Goal: Transaction & Acquisition: Purchase product/service

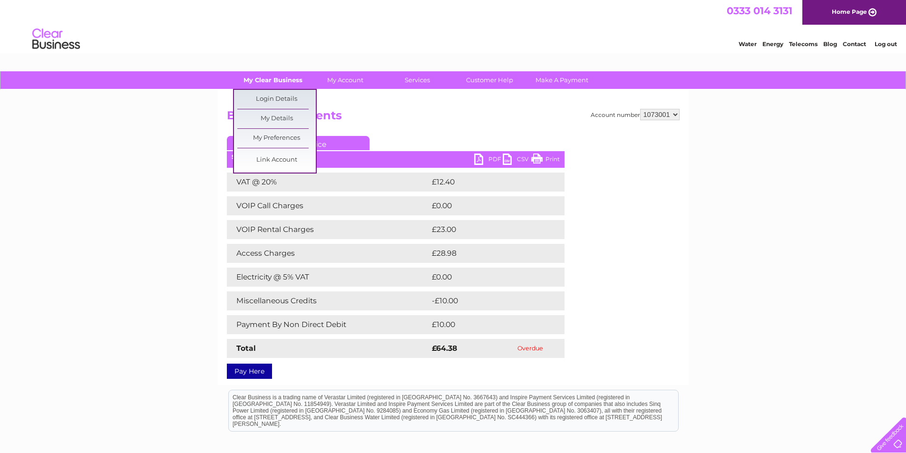
click at [271, 78] on link "My Clear Business" at bounding box center [273, 80] width 78 height 18
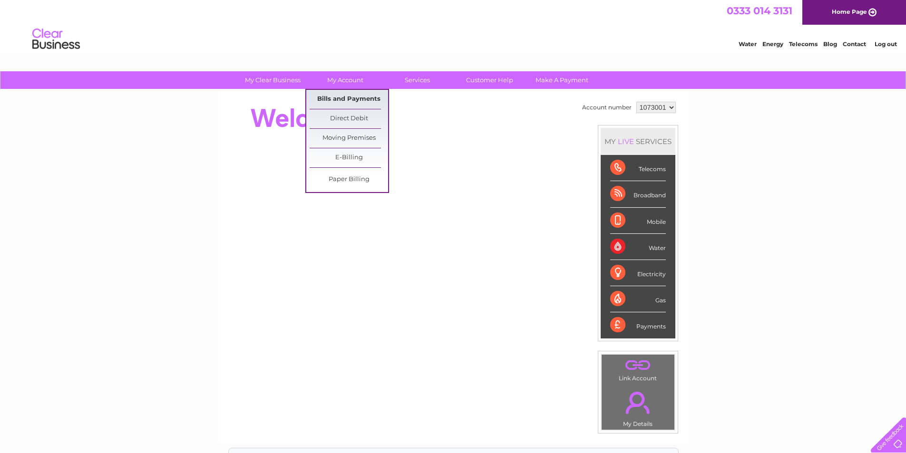
click at [343, 100] on link "Bills and Payments" at bounding box center [349, 99] width 78 height 19
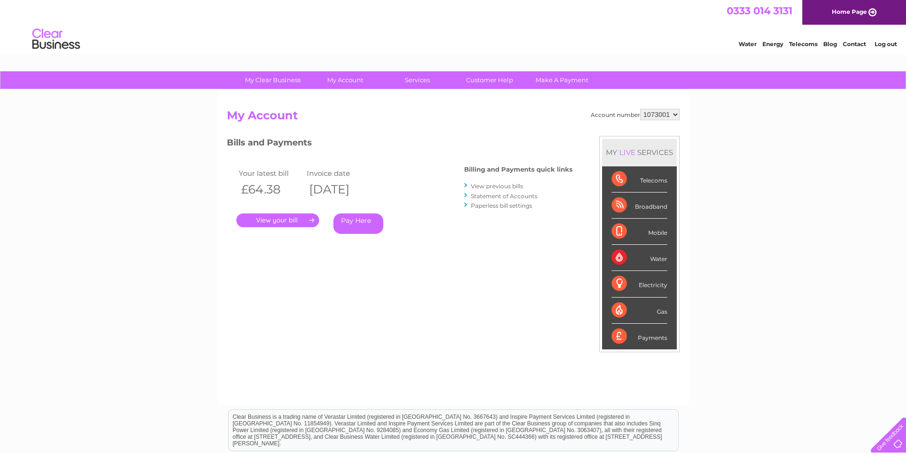
click at [258, 218] on link "." at bounding box center [277, 221] width 83 height 14
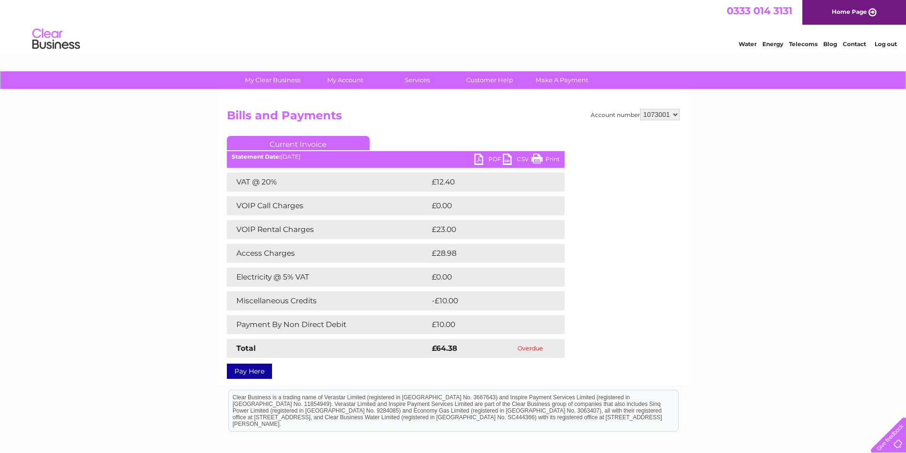
click at [241, 372] on link "Pay Here" at bounding box center [249, 371] width 45 height 15
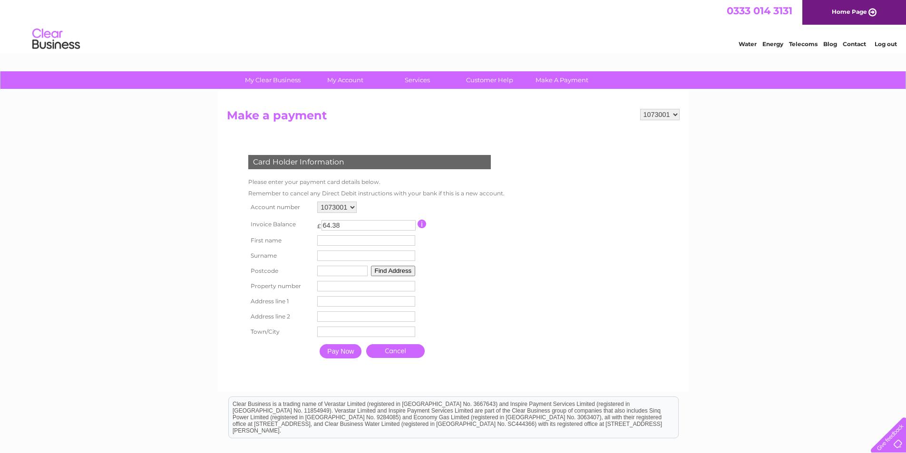
click at [344, 242] on input "text" at bounding box center [366, 240] width 98 height 10
type input "[PERSON_NAME]"
type input "leadbetter"
type input "FY6 8JX"
type input "5"
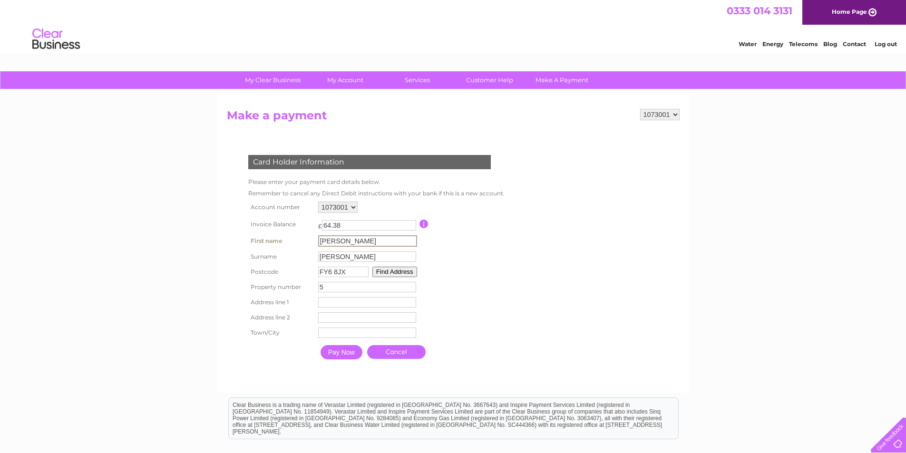
type input "5 Wyrefields"
type input "Poulton-le-Fylde"
click at [334, 350] on input "Pay Now" at bounding box center [342, 352] width 42 height 14
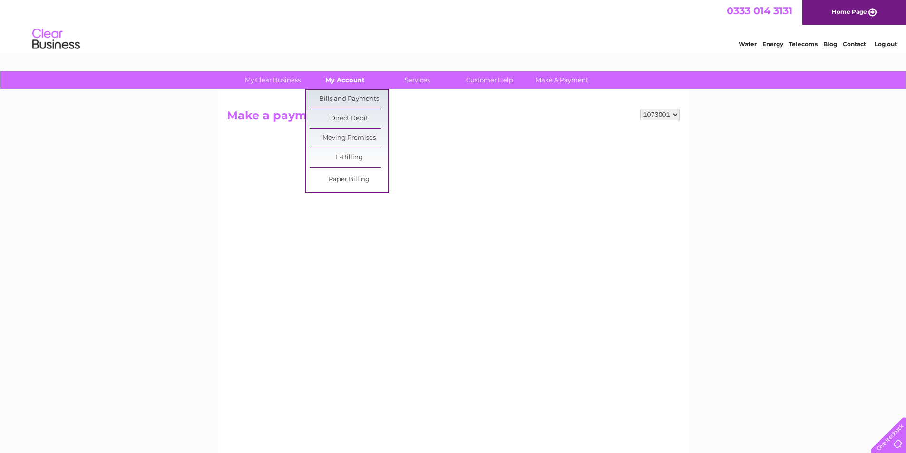
click at [356, 82] on link "My Account" at bounding box center [345, 80] width 78 height 18
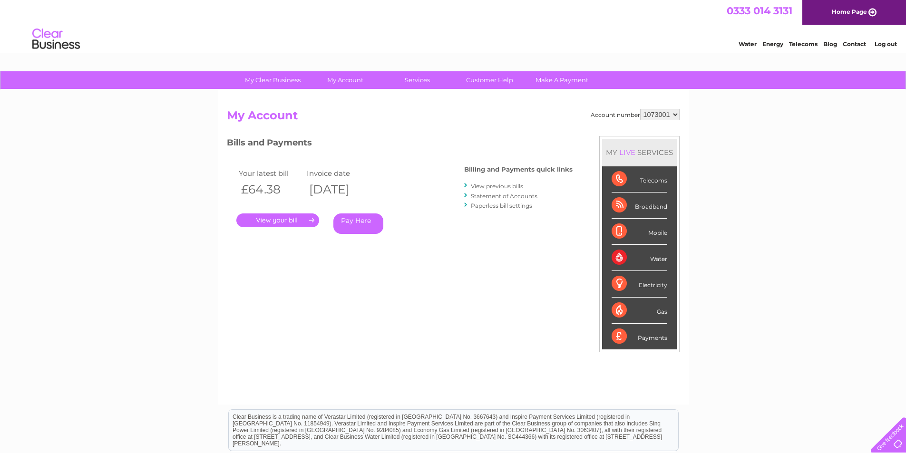
click at [304, 219] on link "." at bounding box center [277, 221] width 83 height 14
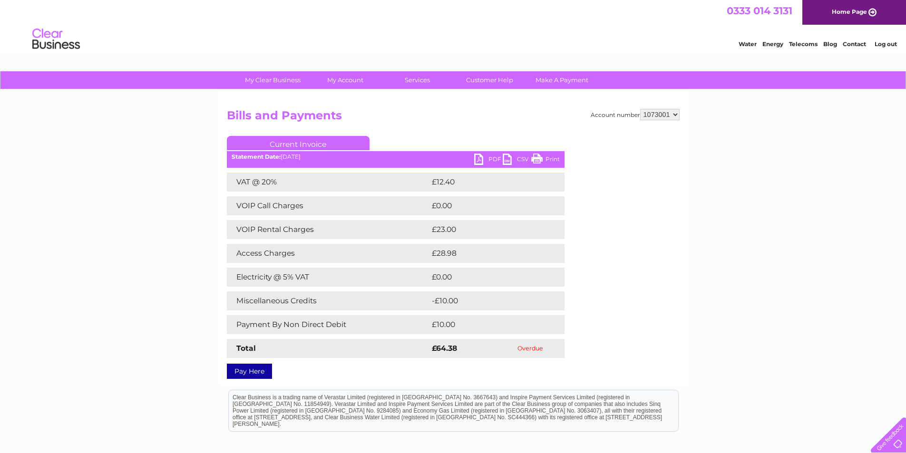
click at [244, 368] on link "Pay Here" at bounding box center [249, 371] width 45 height 15
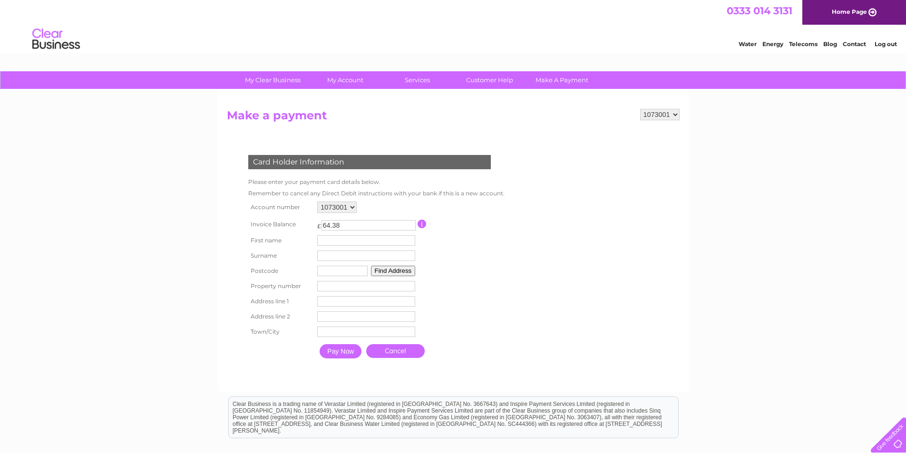
click at [336, 244] on input "text" at bounding box center [366, 240] width 98 height 10
type input "karl"
type input "leadbetter"
type input "FY6 8JX"
type input "5"
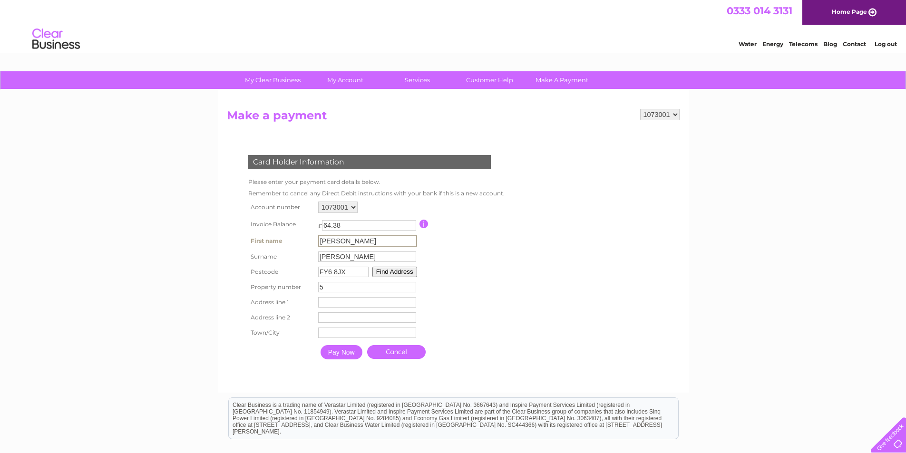
type input "5 Wyrefields"
type input "Poulton-le-Fylde"
click at [342, 353] on input "Pay Now" at bounding box center [341, 351] width 42 height 14
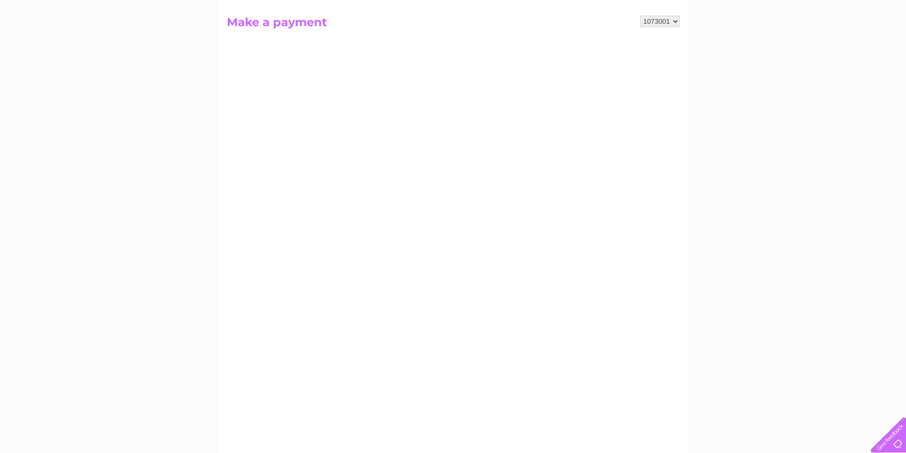
scroll to position [48, 0]
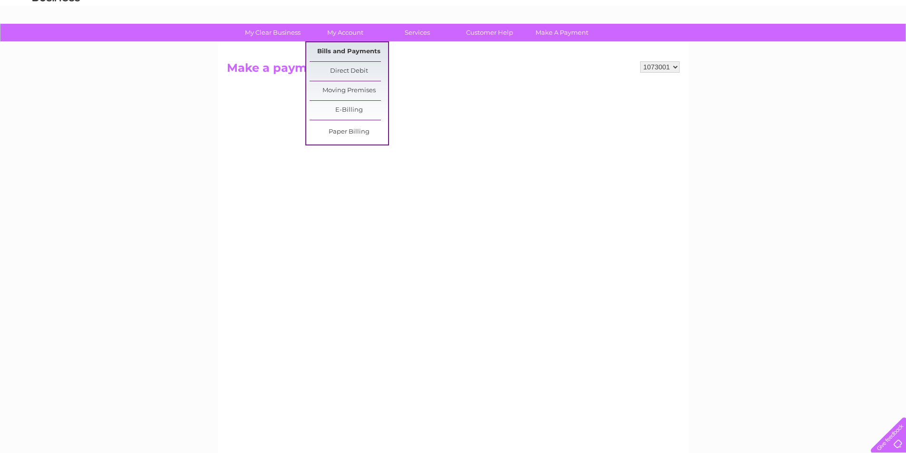
click at [351, 49] on link "Bills and Payments" at bounding box center [349, 51] width 78 height 19
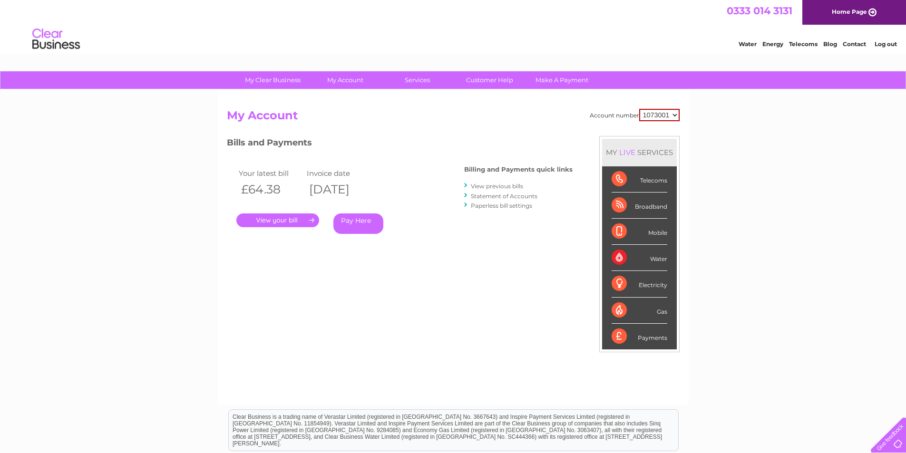
click at [284, 217] on link "." at bounding box center [277, 221] width 83 height 14
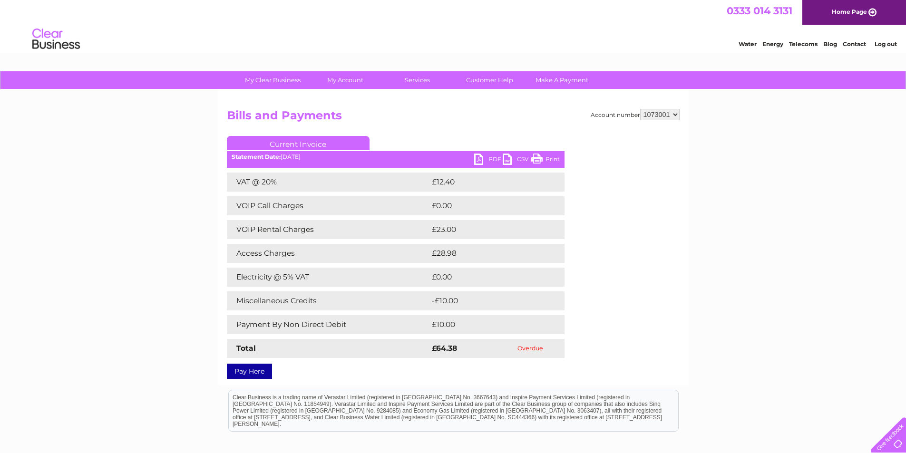
click at [253, 372] on link "Pay Here" at bounding box center [249, 371] width 45 height 15
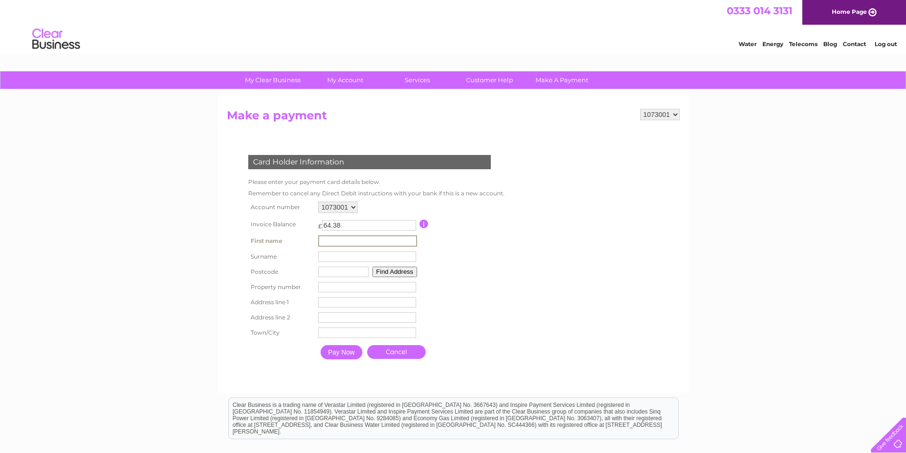
click at [337, 237] on input "text" at bounding box center [367, 240] width 99 height 11
type input "[PERSON_NAME]"
type input "FY6 8JX"
type input "5"
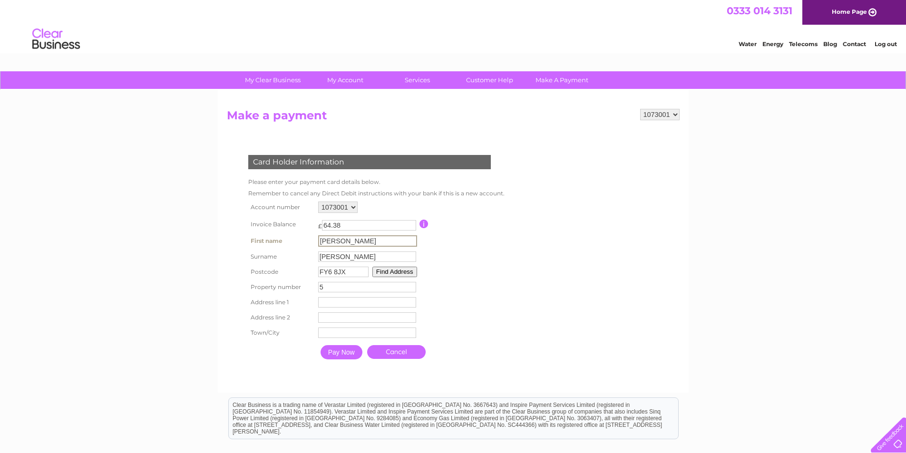
type input "5 Wyrefields"
type input "Poulton-le-Fylde"
click at [337, 352] on input "Pay Now" at bounding box center [342, 352] width 42 height 14
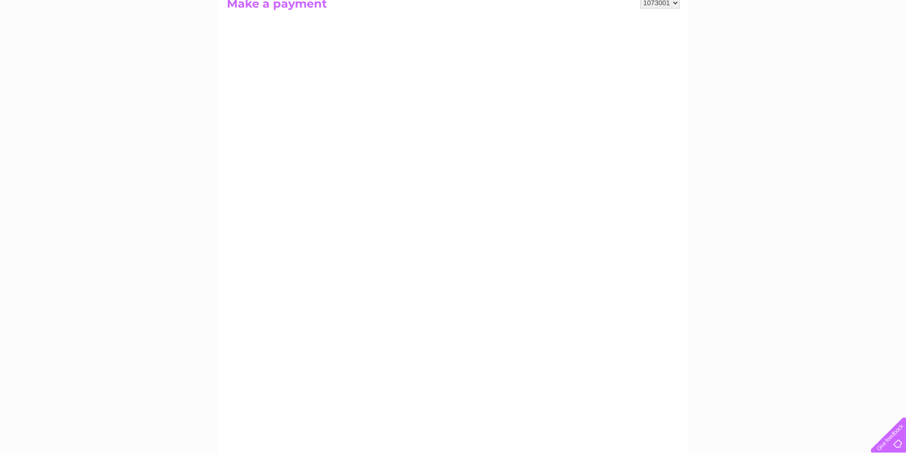
scroll to position [95, 0]
click at [78, 74] on div "My Clear Business Login Details My Details My Preferences Link Account My Accou…" at bounding box center [453, 309] width 906 height 666
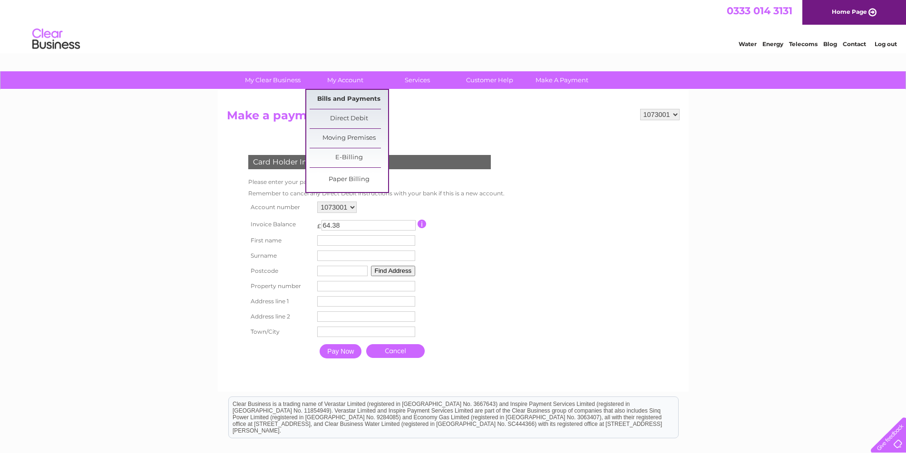
click at [343, 98] on link "Bills and Payments" at bounding box center [349, 99] width 78 height 19
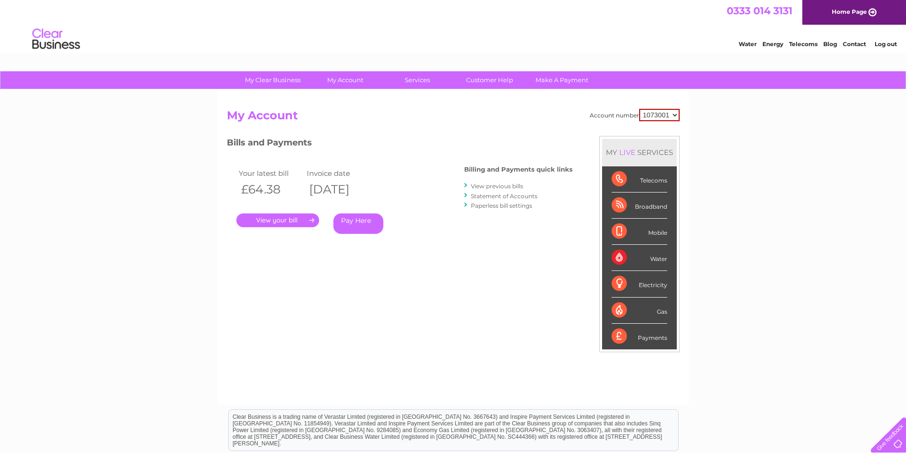
click at [267, 218] on link "." at bounding box center [277, 221] width 83 height 14
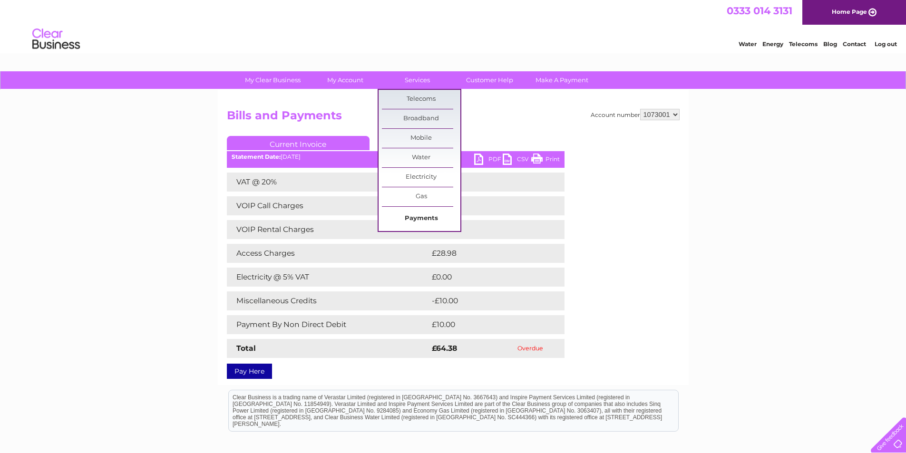
click at [419, 214] on link "Payments" at bounding box center [421, 218] width 78 height 19
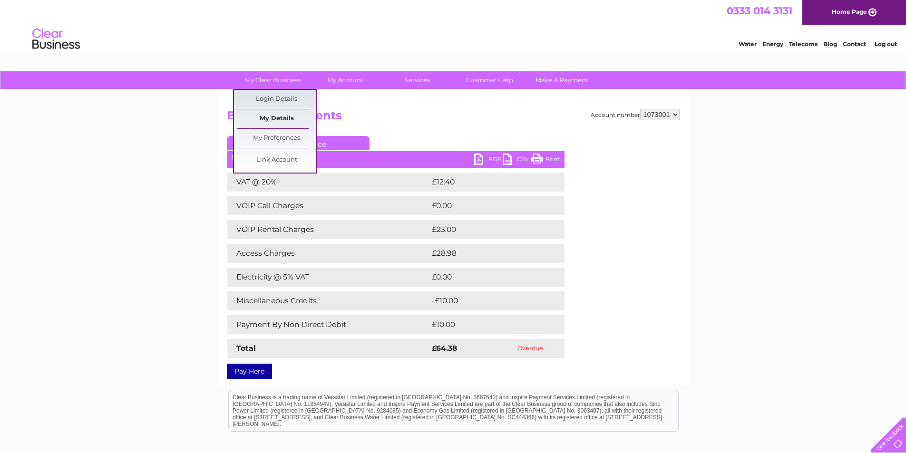
click at [285, 119] on link "My Details" at bounding box center [276, 118] width 78 height 19
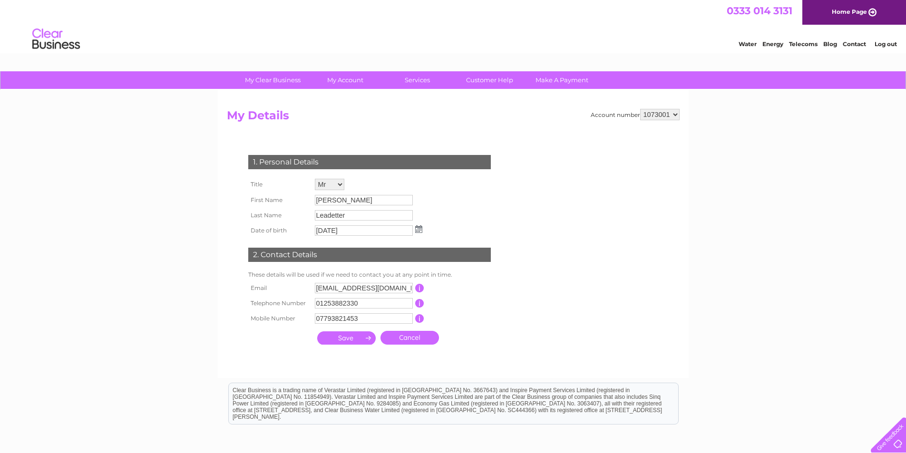
click at [675, 114] on select "1073001" at bounding box center [659, 114] width 39 height 11
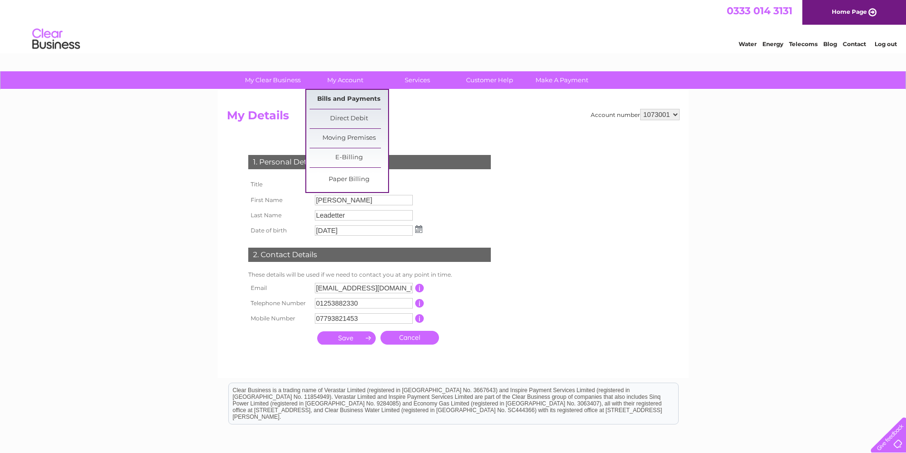
click at [350, 102] on link "Bills and Payments" at bounding box center [349, 99] width 78 height 19
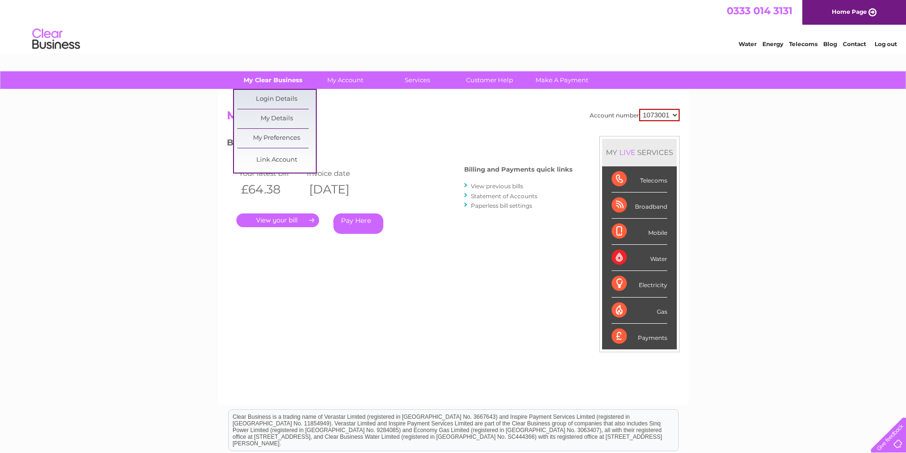
click at [264, 80] on link "My Clear Business" at bounding box center [273, 80] width 78 height 18
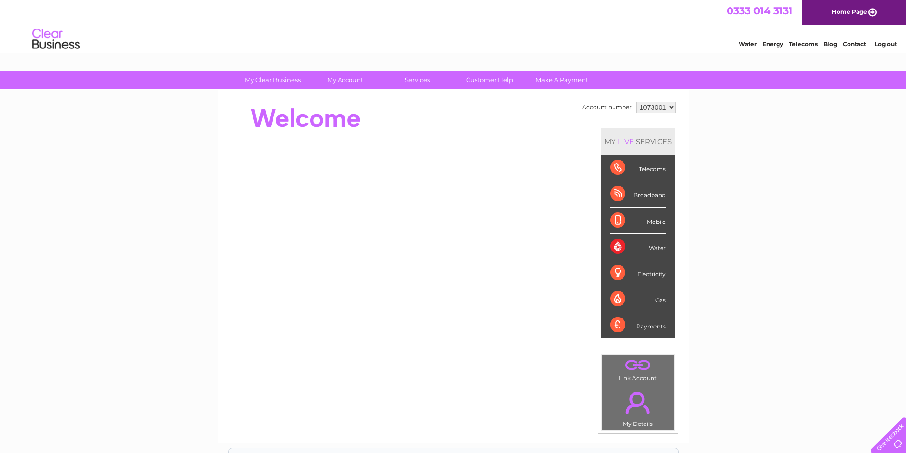
click at [354, 77] on link "My Account" at bounding box center [345, 80] width 78 height 18
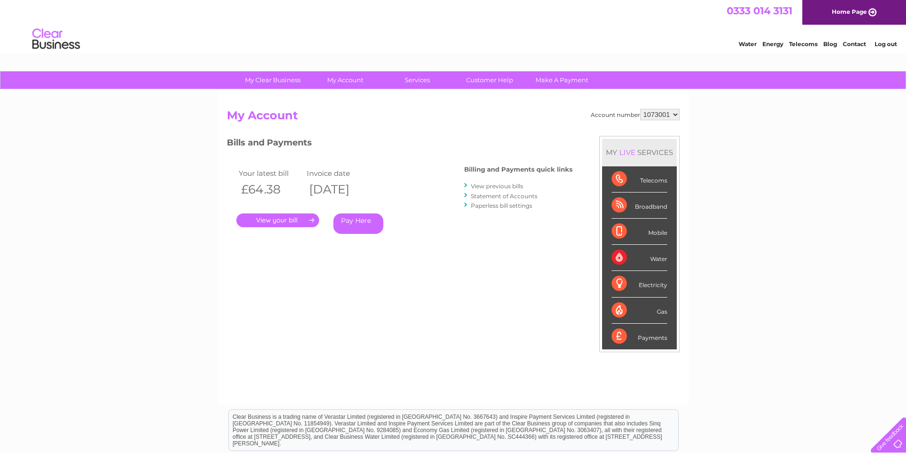
click at [290, 218] on link "." at bounding box center [277, 221] width 83 height 14
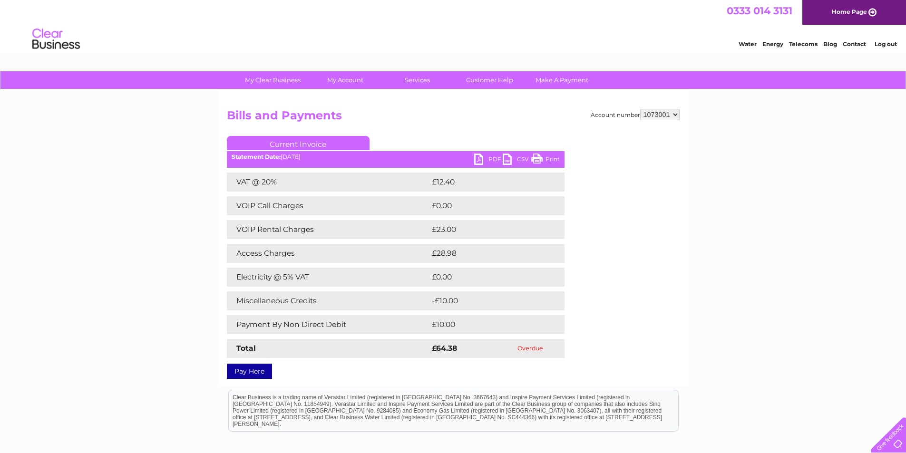
click at [242, 370] on link "Pay Here" at bounding box center [249, 371] width 45 height 15
